Goal: Information Seeking & Learning: Learn about a topic

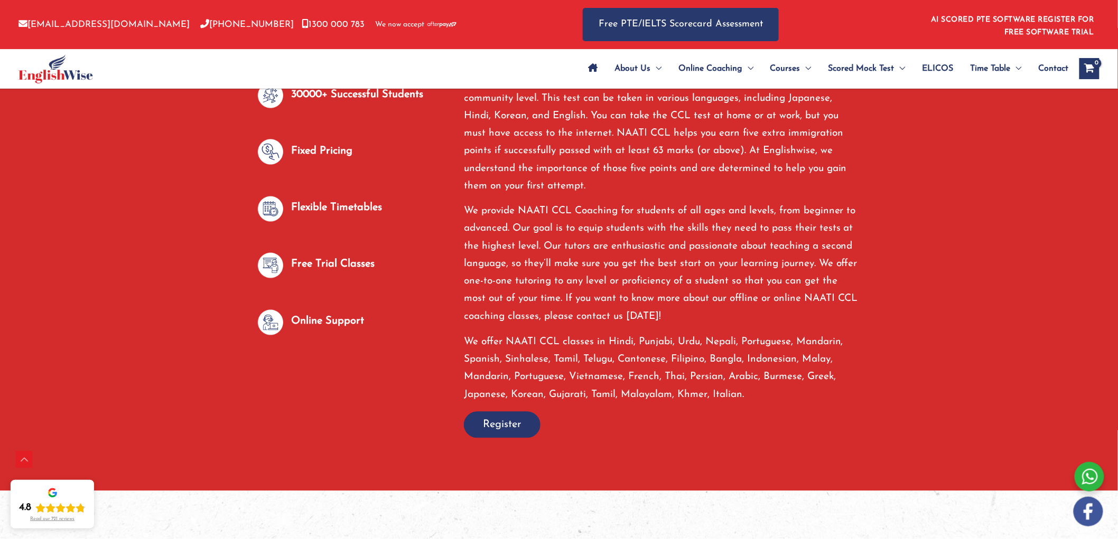
scroll to position [587, 0]
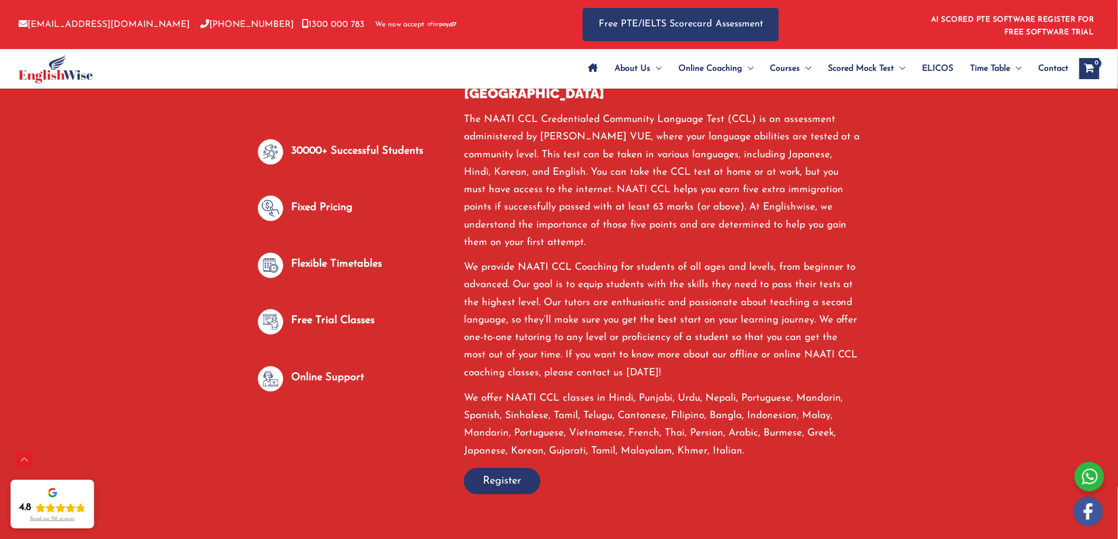
click at [273, 212] on img at bounding box center [270, 208] width 25 height 25
click at [338, 208] on p "Fixed Pricing" at bounding box center [321, 207] width 61 height 17
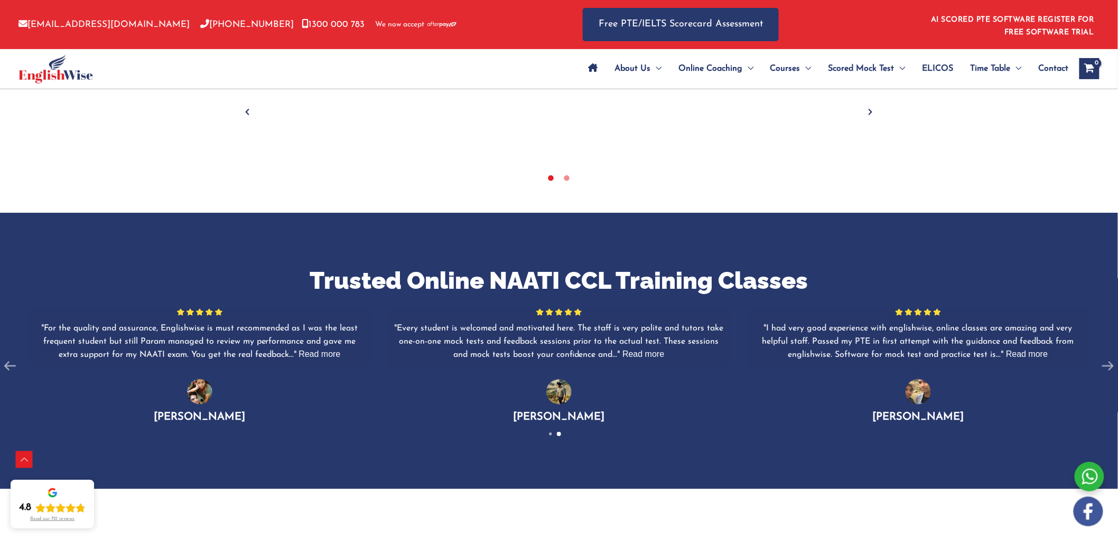
scroll to position [1291, 0]
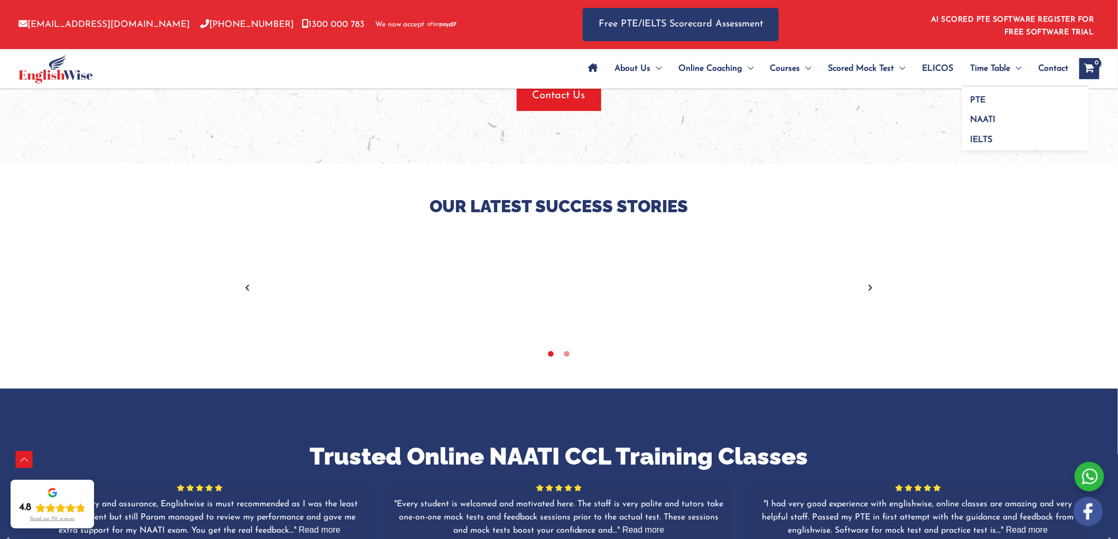
click at [1011, 72] on span "Menu Toggle" at bounding box center [1015, 68] width 11 height 37
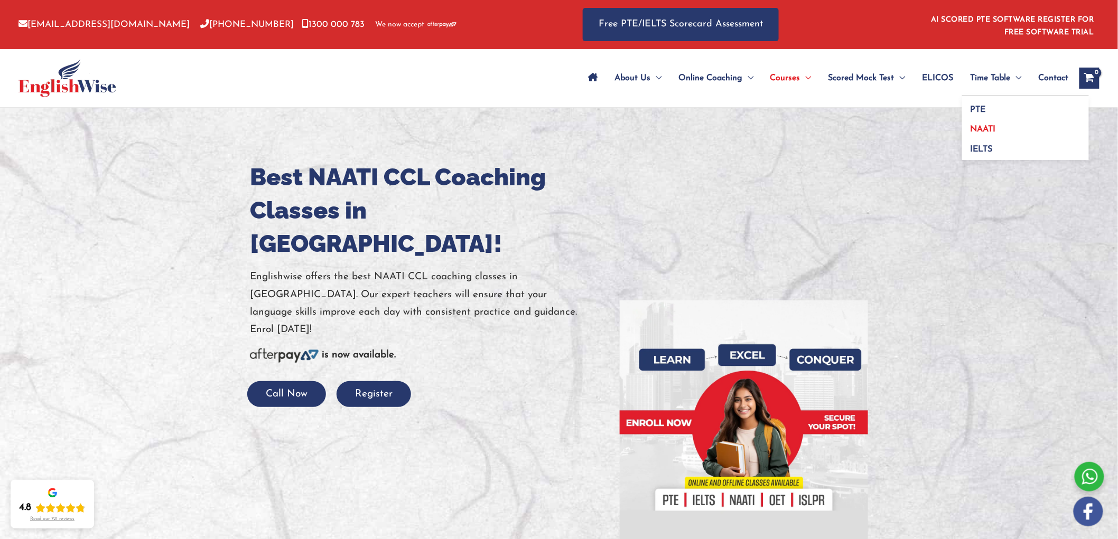
click at [967, 129] on link "NAATI" at bounding box center [1025, 126] width 127 height 20
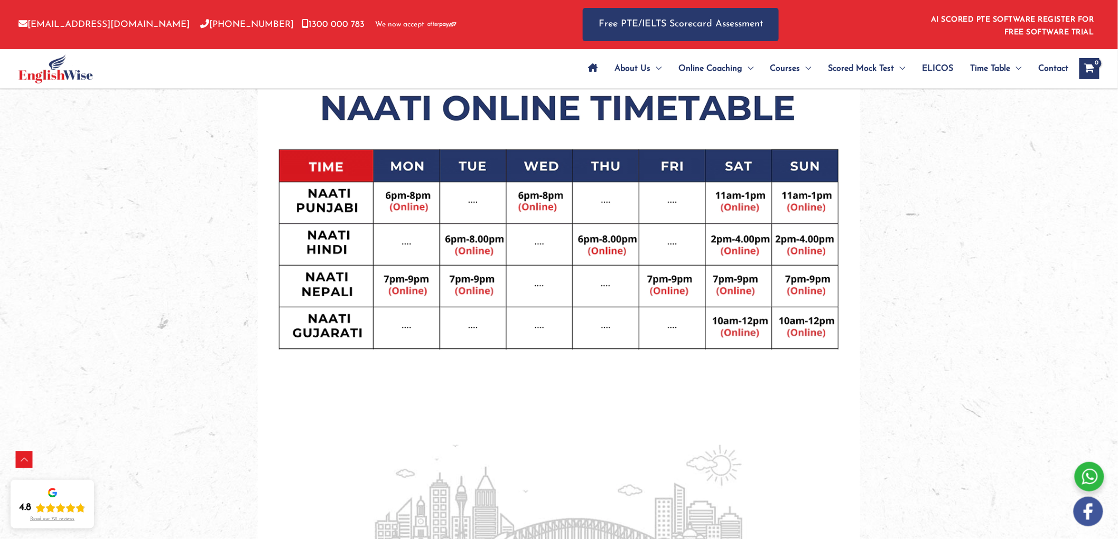
scroll to position [410, 0]
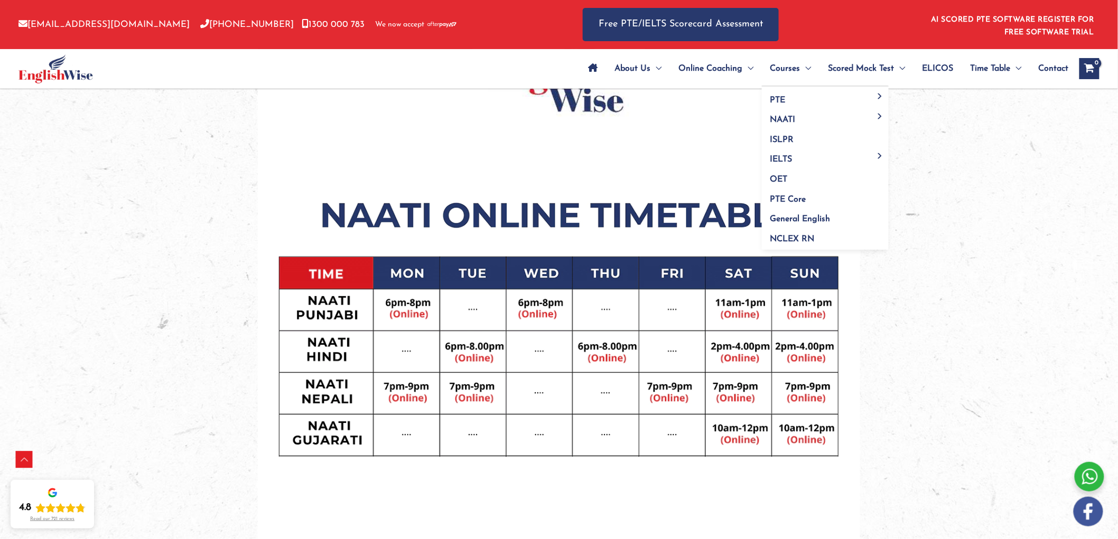
click at [805, 60] on span "Menu Toggle" at bounding box center [805, 68] width 11 height 37
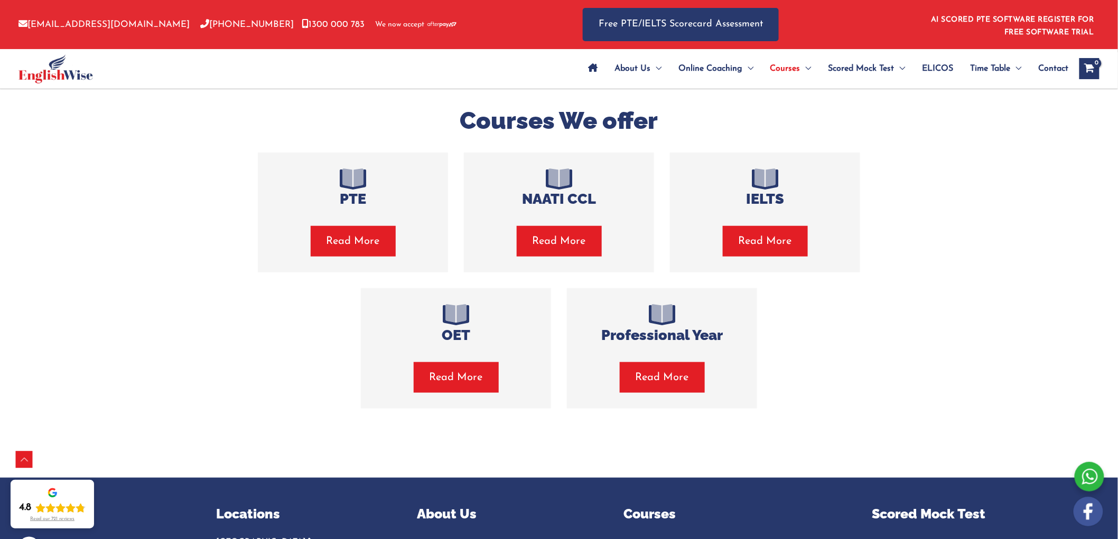
click at [547, 247] on span "Read More" at bounding box center [558, 241] width 53 height 15
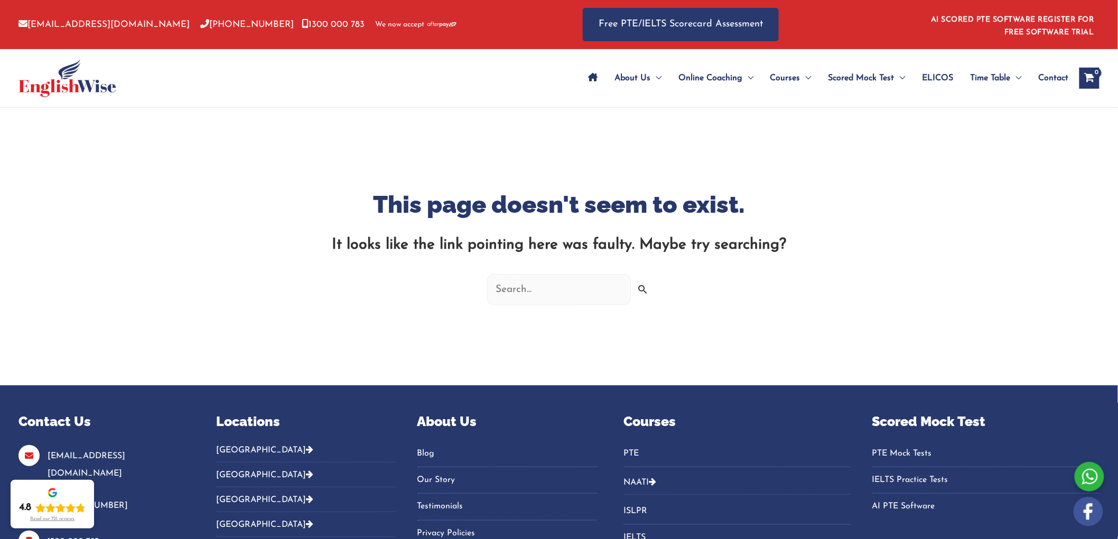
click at [613, 292] on input "Search for:" at bounding box center [559, 289] width 144 height 31
click at [637, 288] on input "Search" at bounding box center [645, 297] width 24 height 24
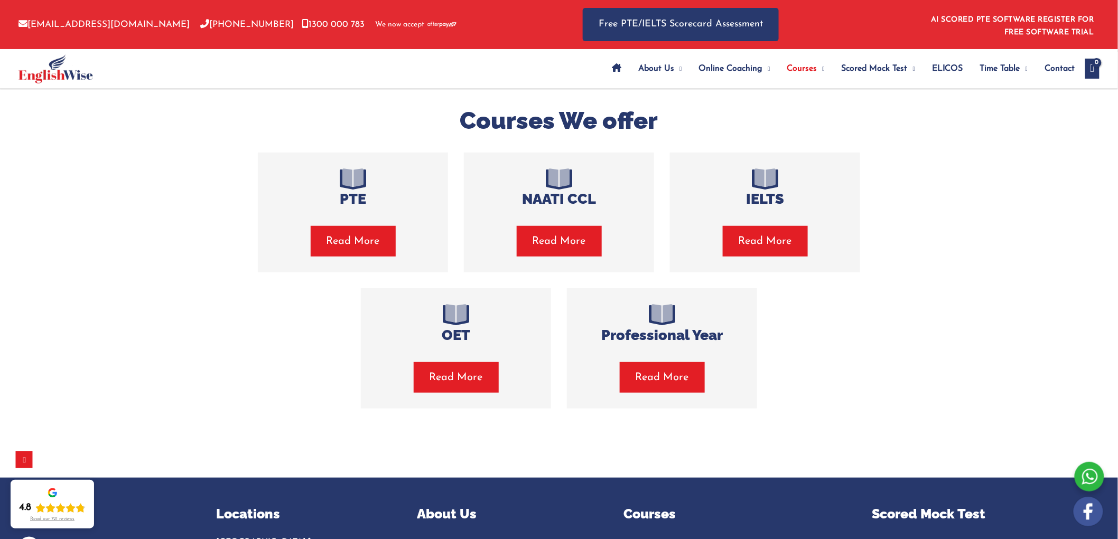
click at [598, 198] on h4 "NAATI CCL" at bounding box center [559, 199] width 158 height 17
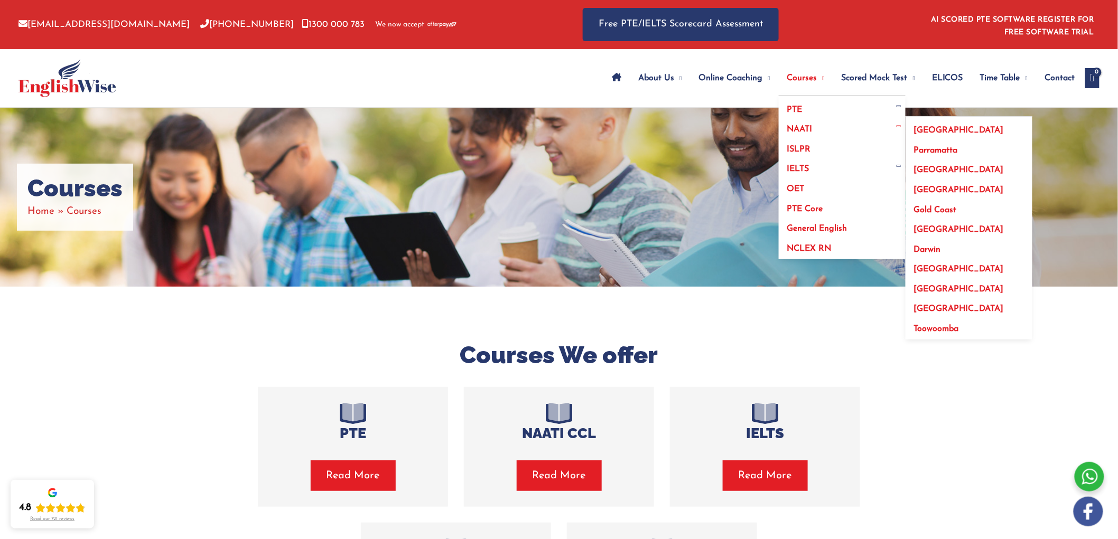
click at [923, 171] on span "[GEOGRAPHIC_DATA]" at bounding box center [959, 170] width 90 height 8
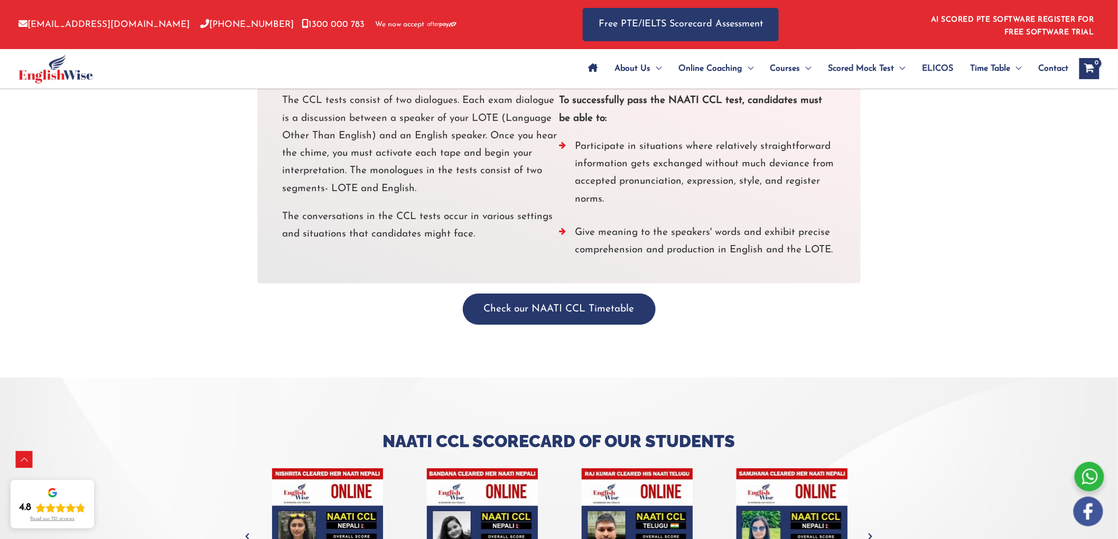
scroll to position [2861, 0]
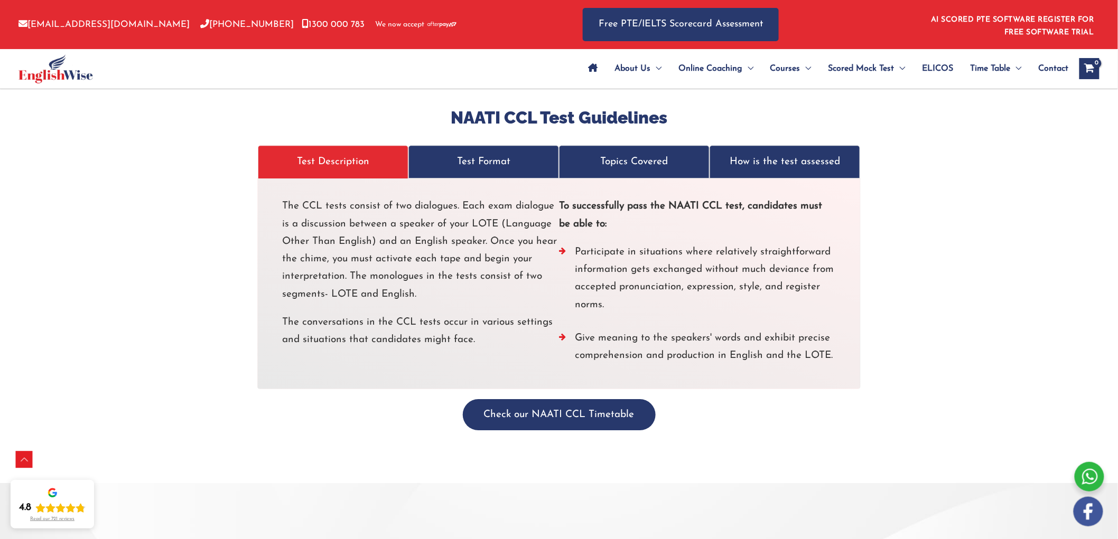
click at [503, 169] on p "Test Format" at bounding box center [483, 161] width 128 height 17
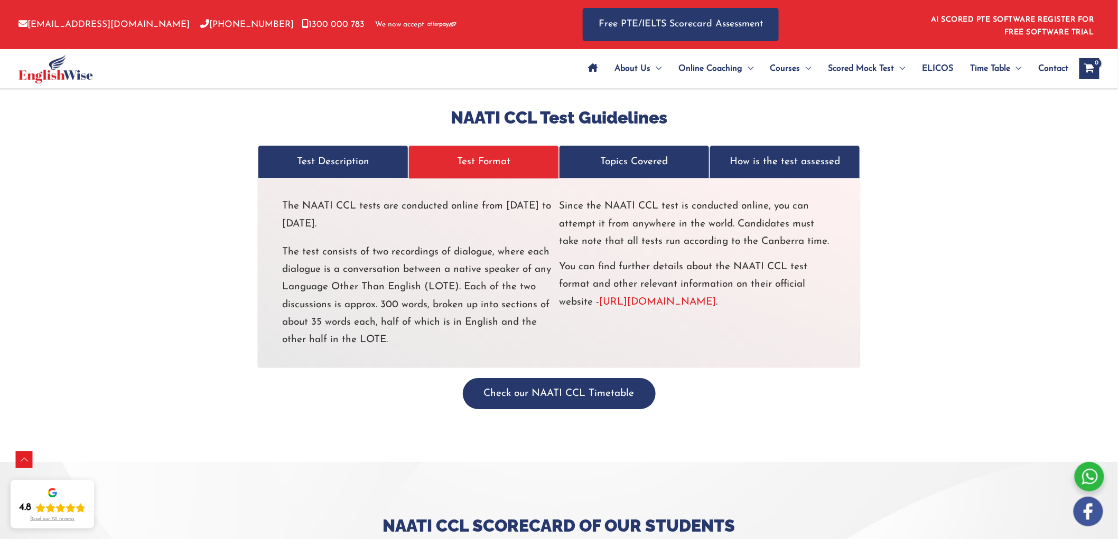
click at [598, 170] on p "Topics Covered" at bounding box center [634, 161] width 128 height 17
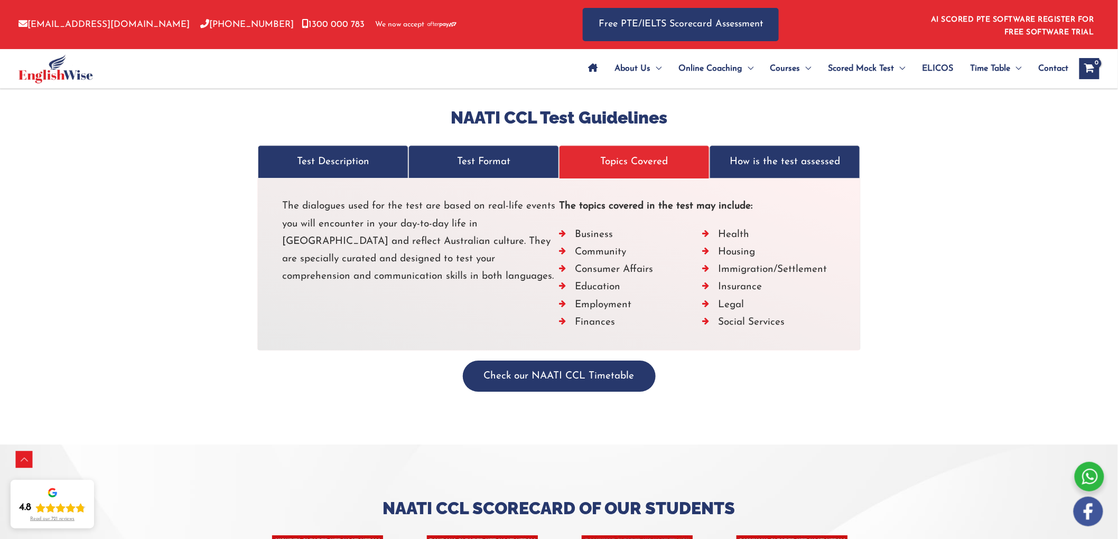
click at [727, 170] on p "How is the test assessed" at bounding box center [784, 161] width 128 height 17
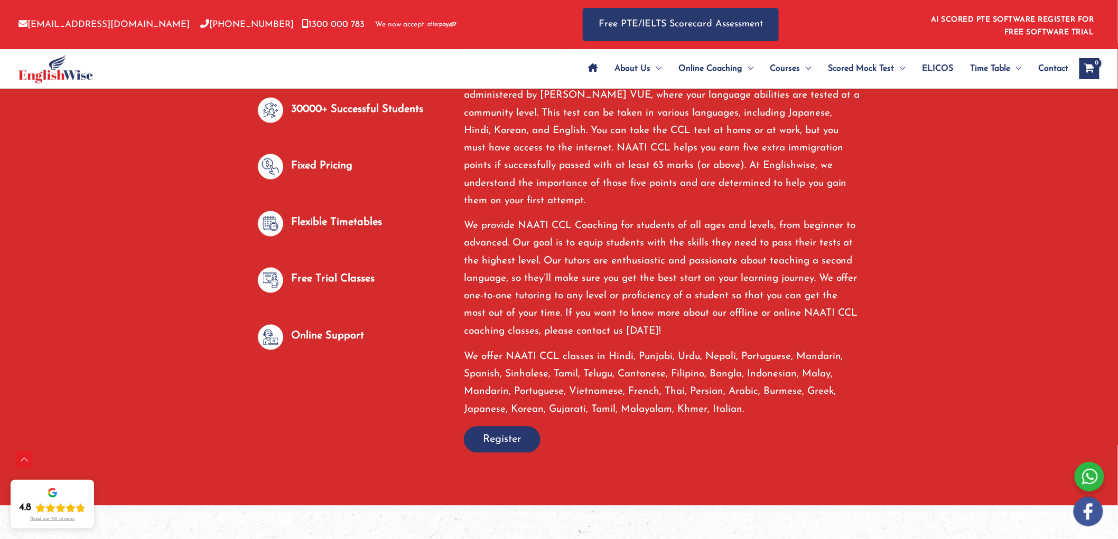
scroll to position [573, 0]
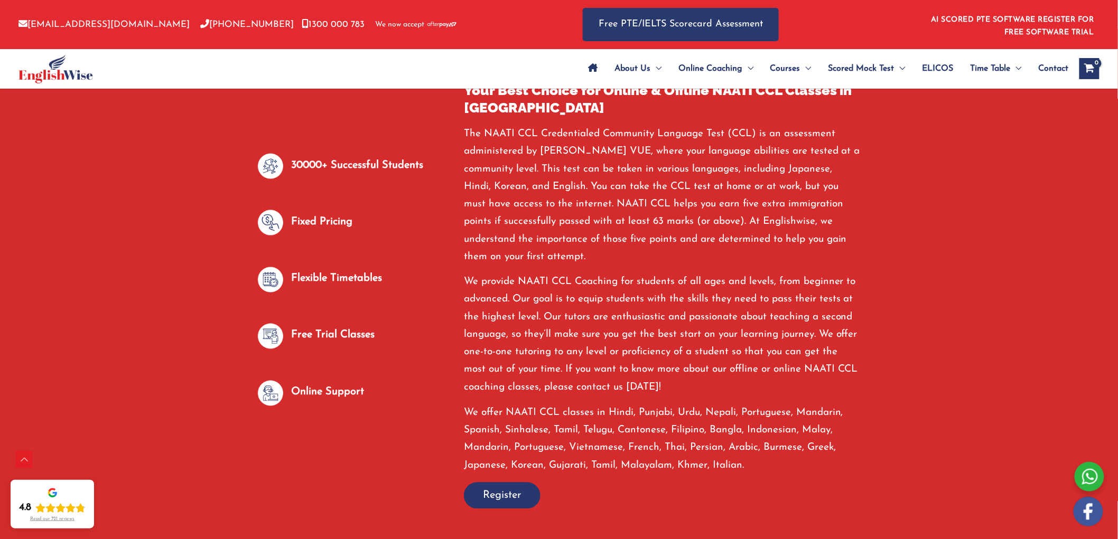
click at [476, 494] on span "button" at bounding box center [502, 495] width 76 height 25
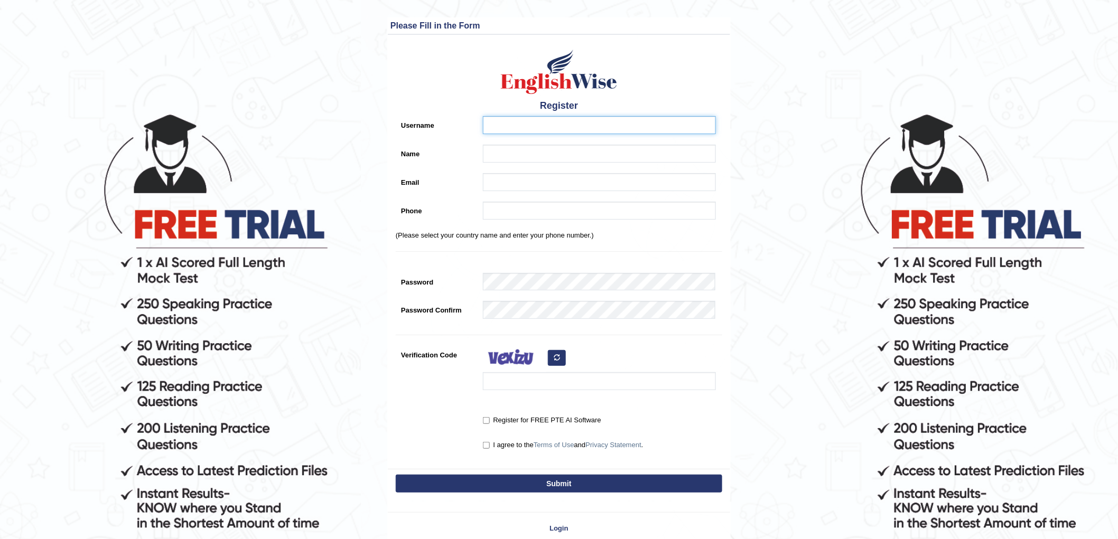
click at [560, 124] on input "Username" at bounding box center [599, 125] width 233 height 18
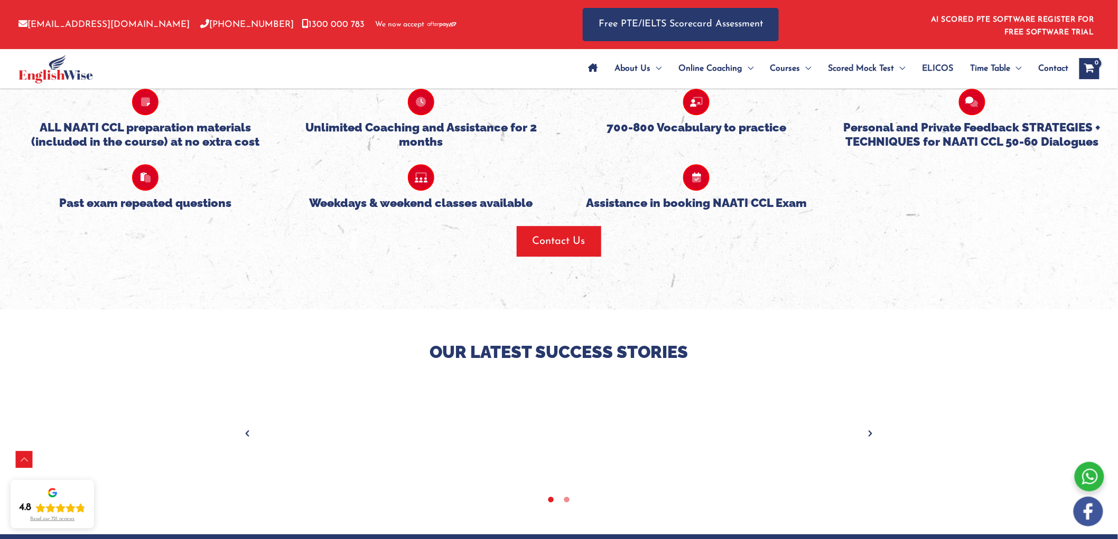
scroll to position [1092, 0]
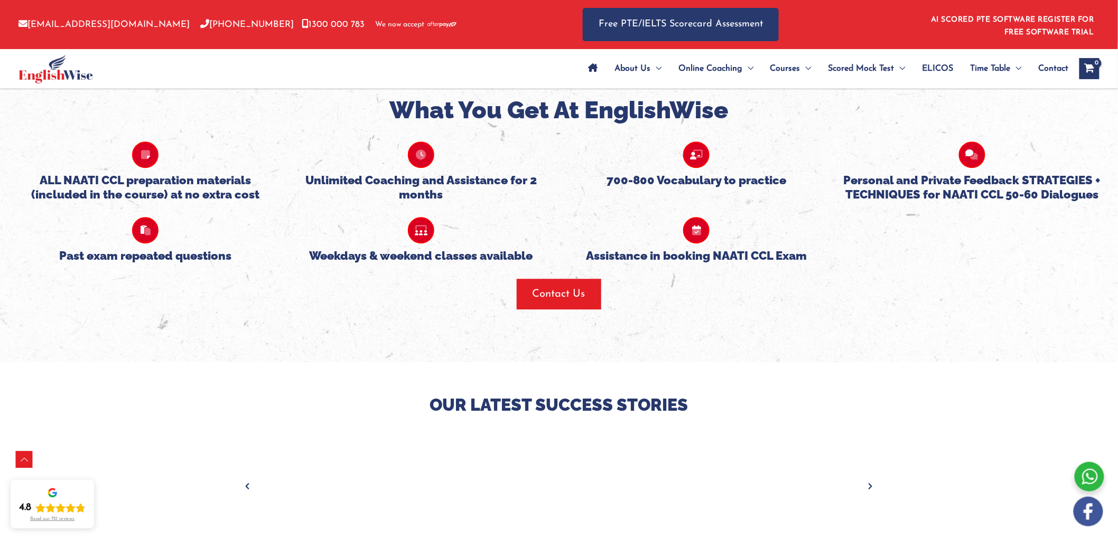
click at [868, 486] on icon "Next" at bounding box center [870, 486] width 11 height 11
click at [866, 483] on icon "Next" at bounding box center [870, 486] width 11 height 11
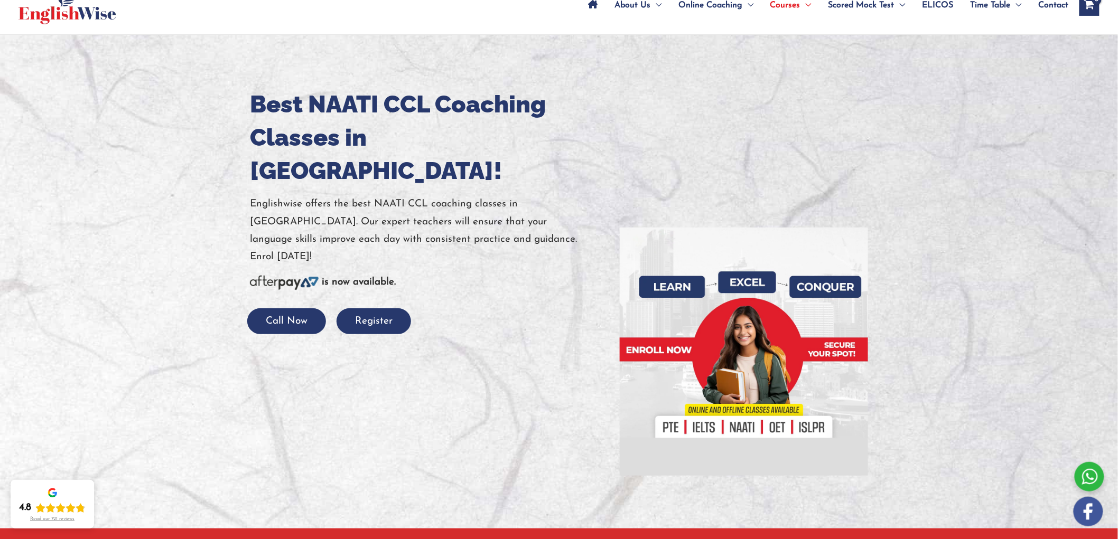
scroll to position [0, 0]
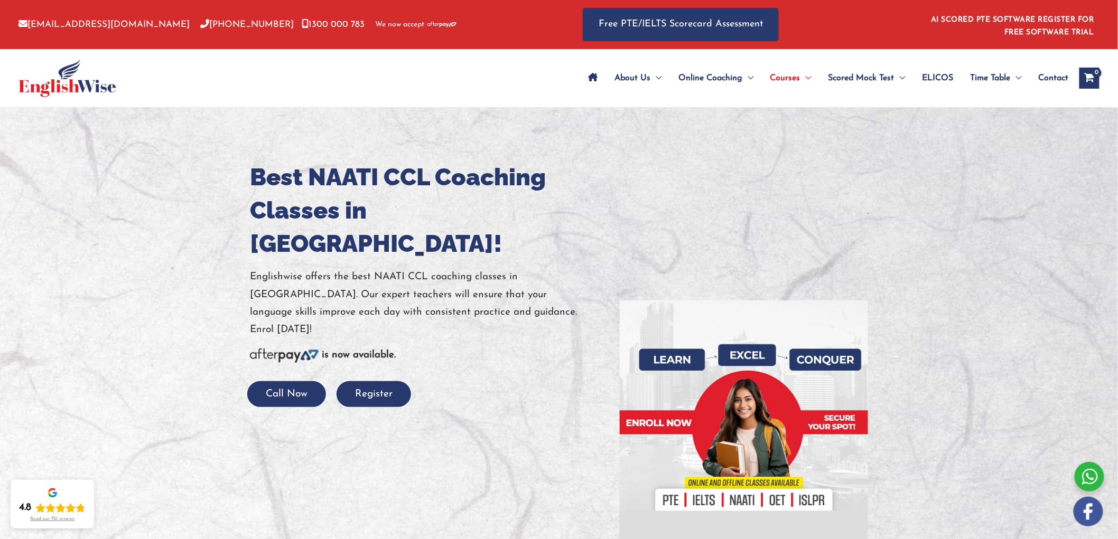
click at [1048, 252] on div at bounding box center [559, 354] width 1118 height 493
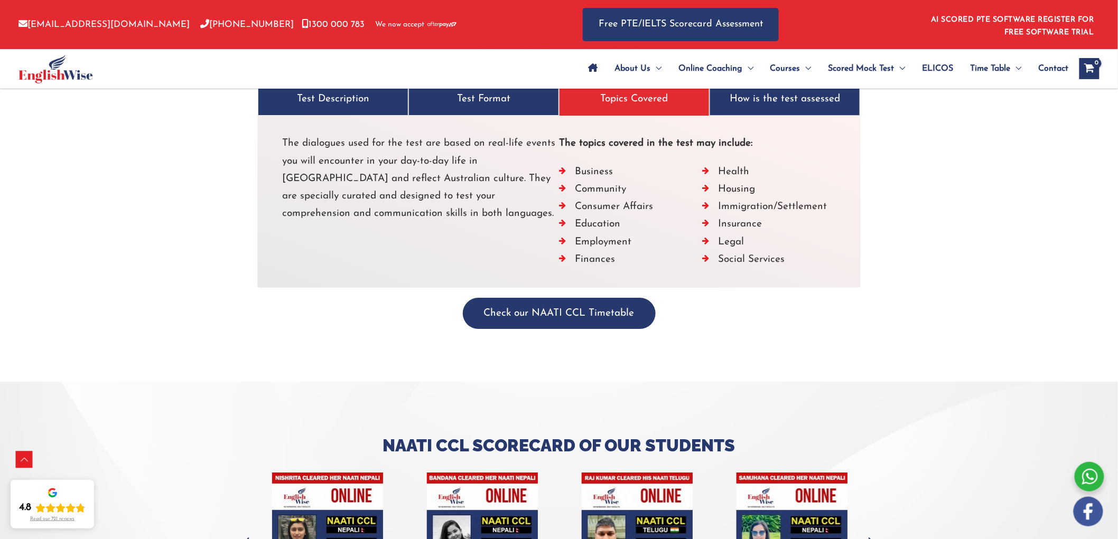
scroll to position [2932, 0]
